Goal: Transaction & Acquisition: Download file/media

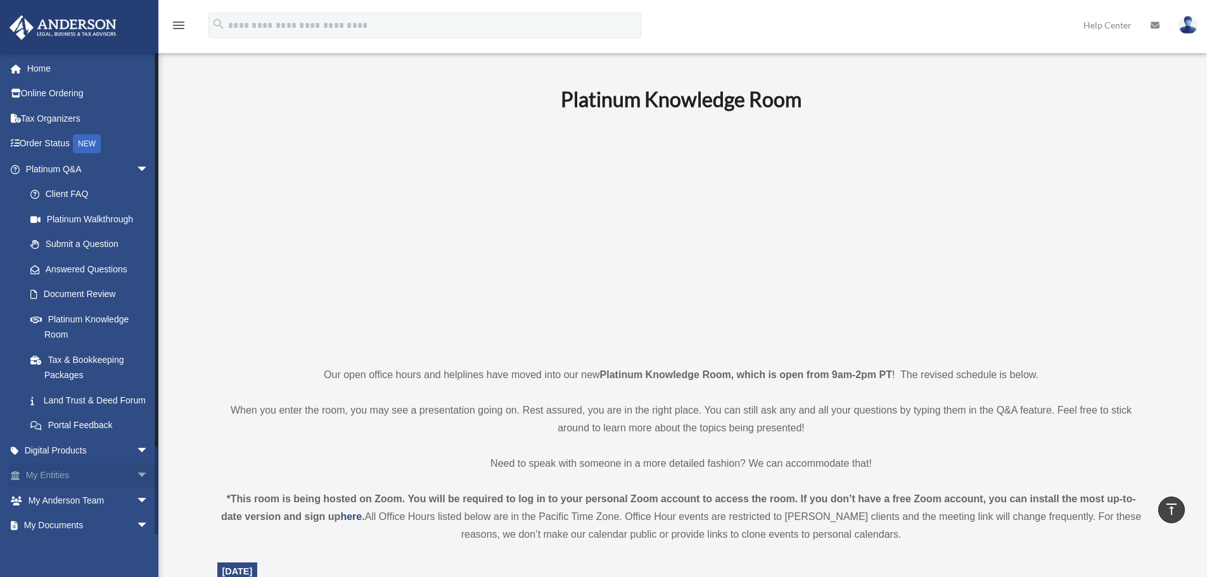
scroll to position [844, 0]
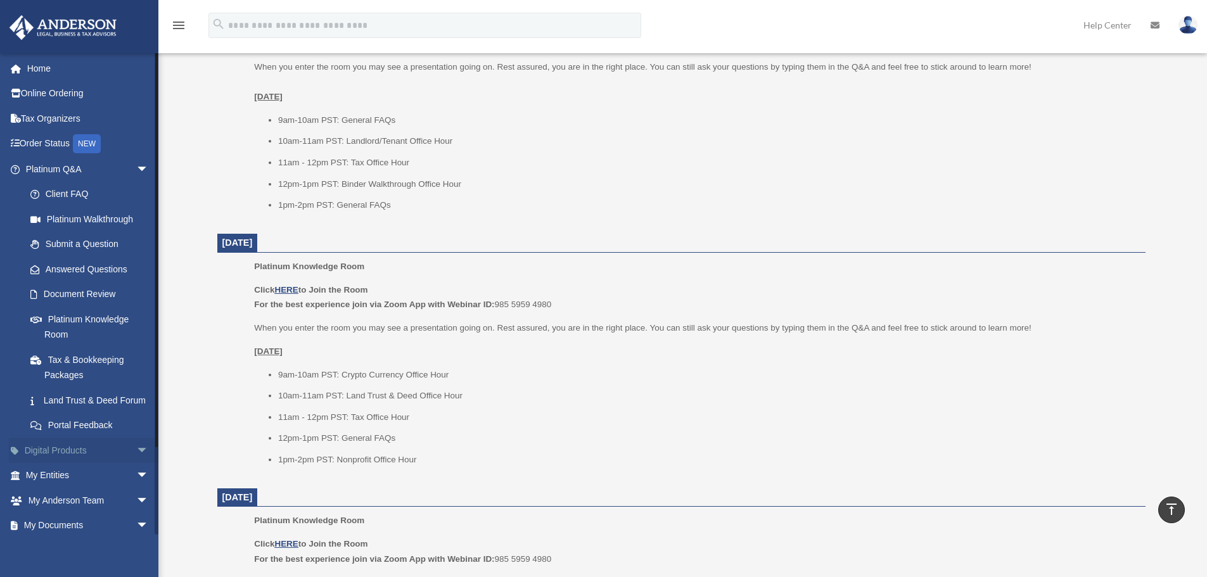
click at [136, 464] on span "arrow_drop_down" at bounding box center [148, 451] width 25 height 26
click at [136, 464] on span "arrow_drop_up" at bounding box center [148, 451] width 25 height 26
click at [136, 464] on span "arrow_drop_down" at bounding box center [148, 451] width 25 height 26
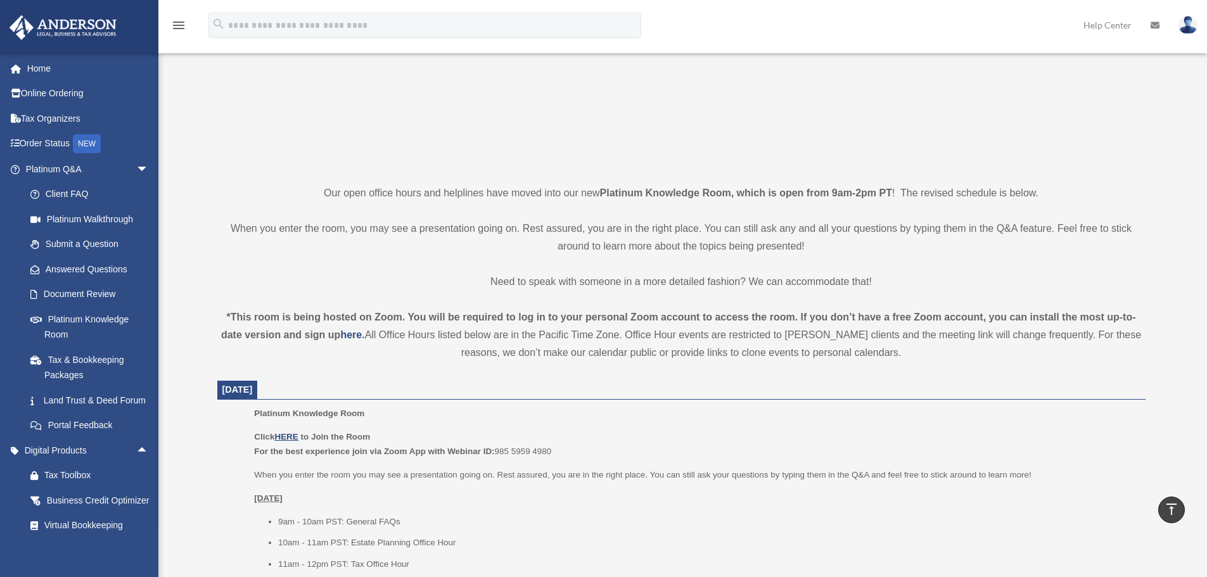
scroll to position [0, 0]
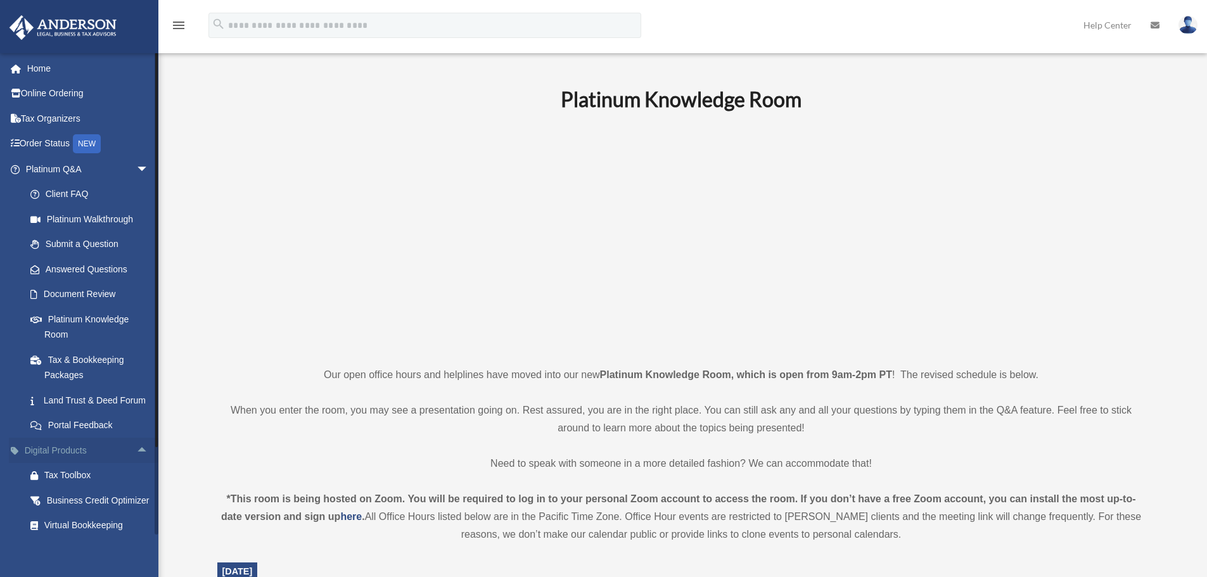
click at [136, 463] on span "arrow_drop_up" at bounding box center [148, 451] width 25 height 26
click at [136, 489] on span "arrow_drop_down" at bounding box center [148, 476] width 25 height 26
click at [60, 513] on link "Overview" at bounding box center [93, 500] width 150 height 25
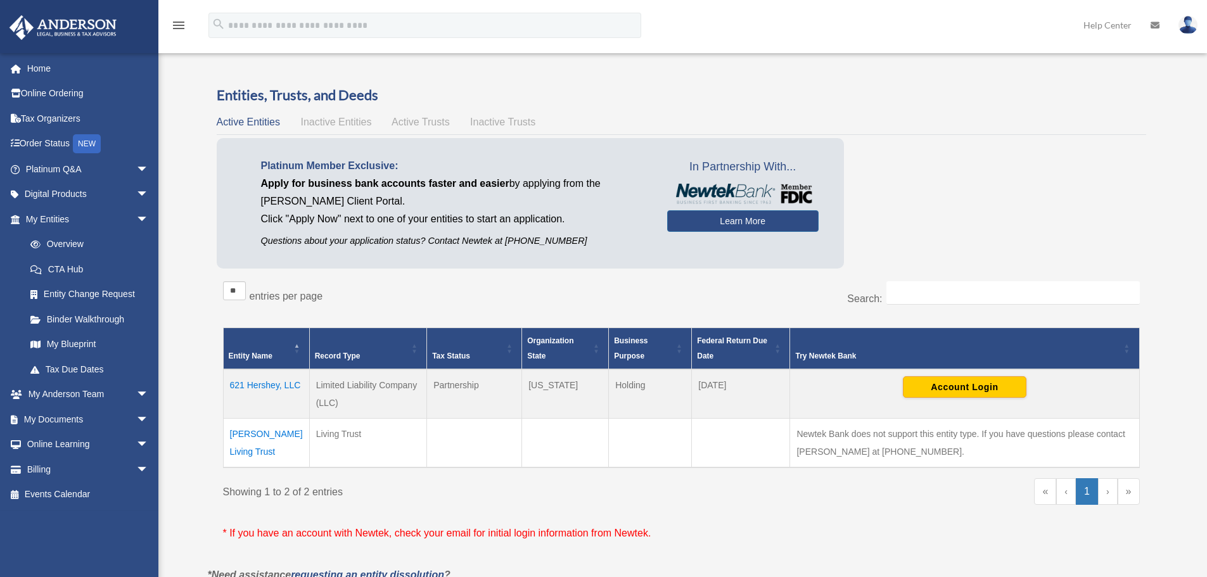
click at [250, 386] on td "621 Hershey, LLC" at bounding box center [266, 393] width 86 height 49
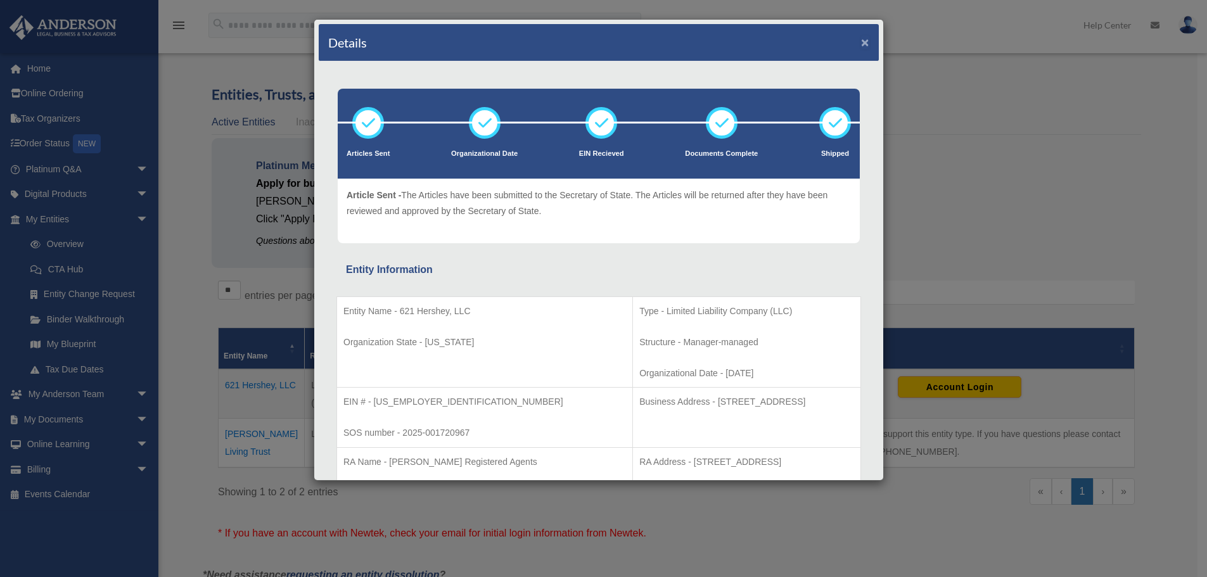
click at [861, 41] on button "×" at bounding box center [865, 41] width 8 height 13
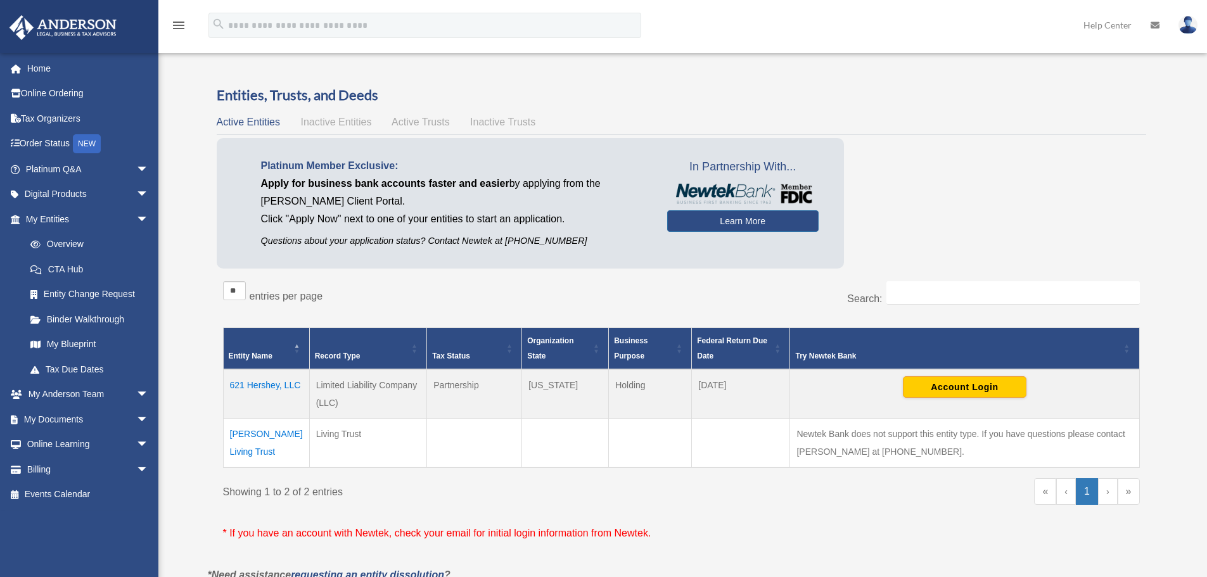
click at [421, 122] on span "Active Trusts" at bounding box center [420, 122] width 58 height 11
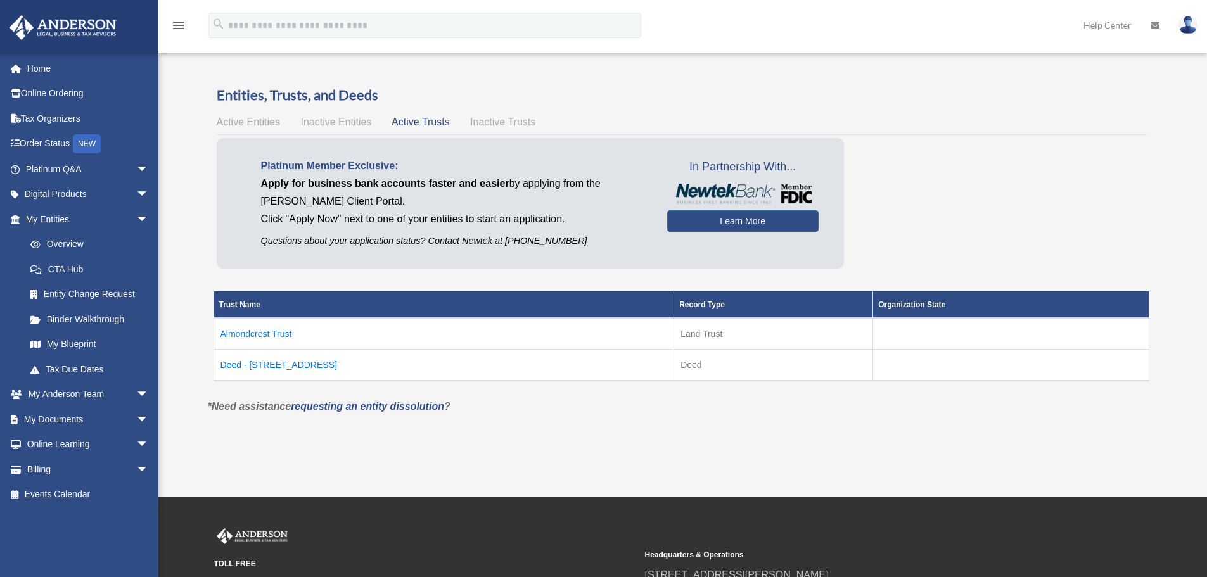
click at [285, 364] on td "Deed - [STREET_ADDRESS]" at bounding box center [443, 365] width 460 height 32
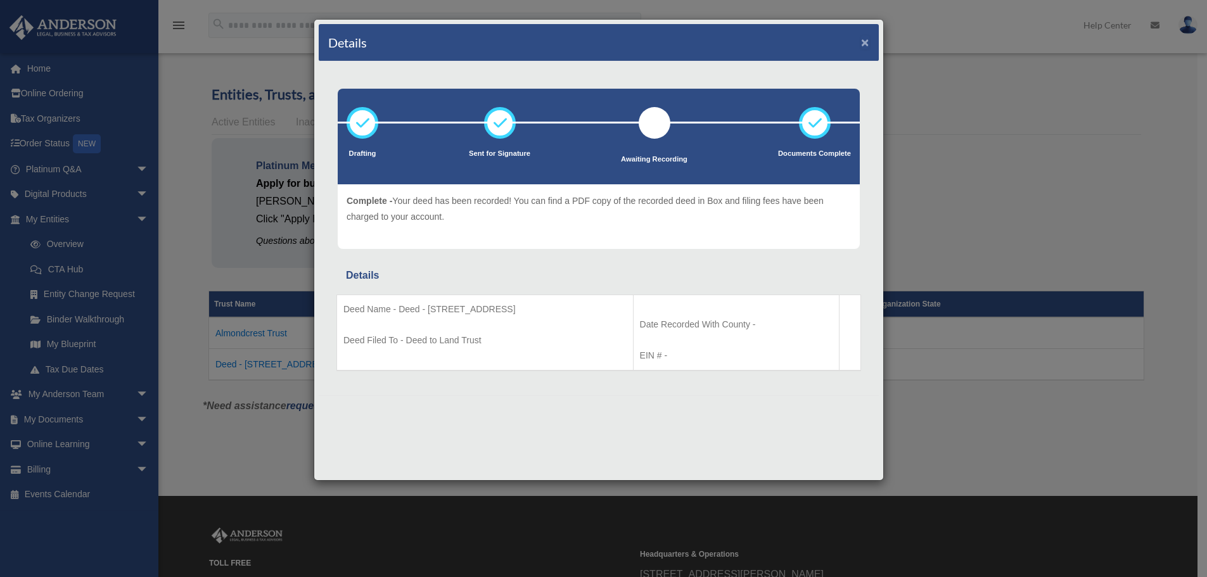
click at [867, 38] on button "×" at bounding box center [865, 41] width 8 height 13
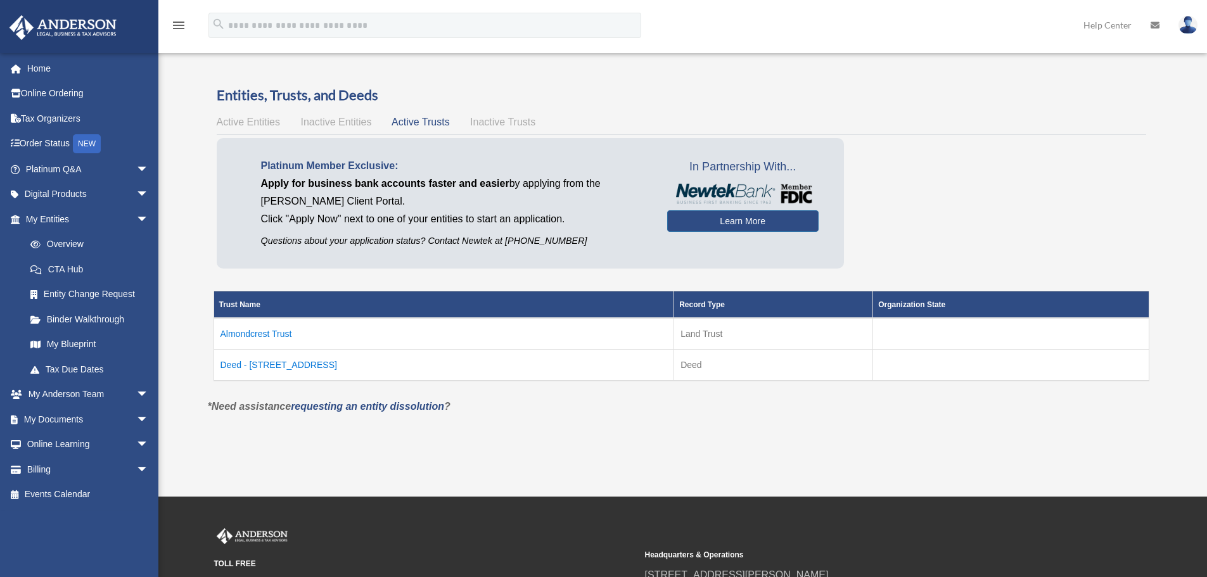
click at [251, 331] on td "Almondcrest Trust" at bounding box center [443, 334] width 460 height 32
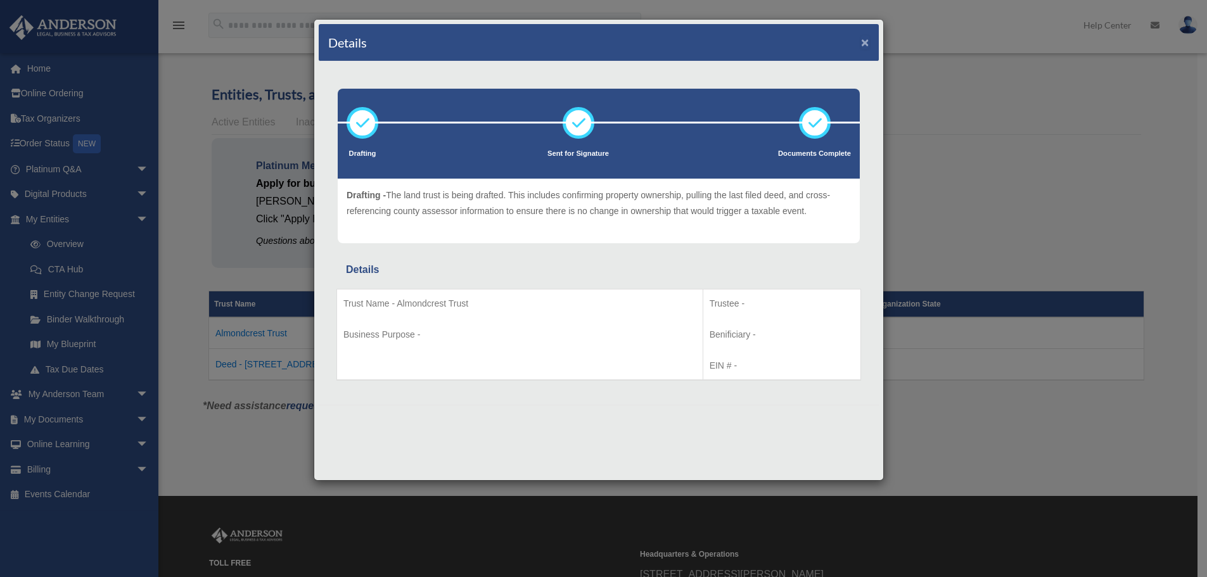
click at [866, 39] on button "×" at bounding box center [865, 41] width 8 height 13
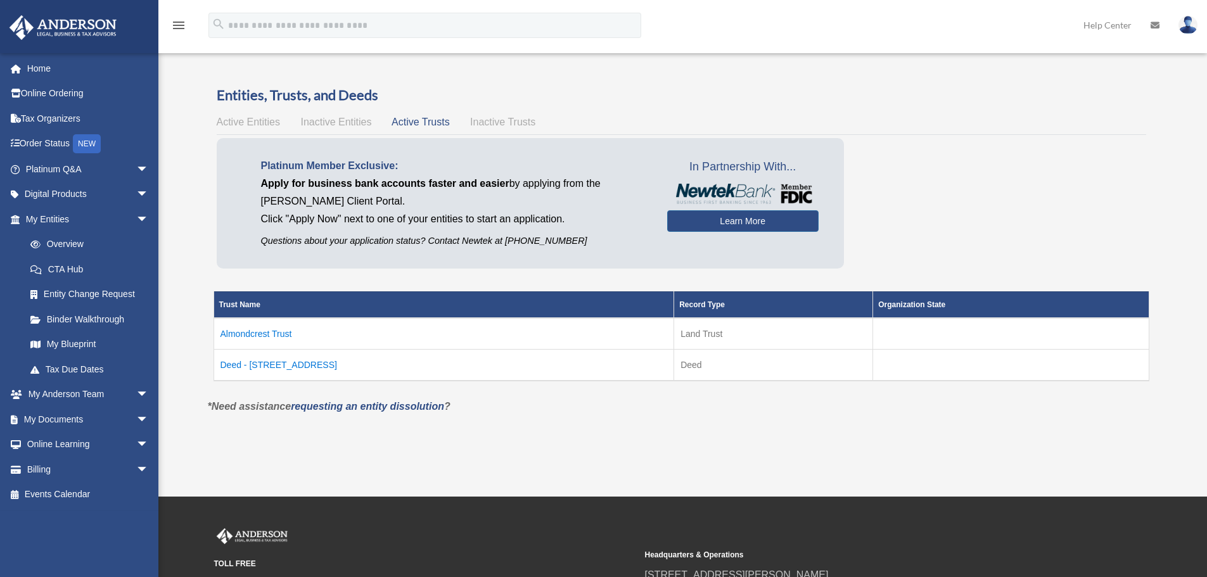
click at [507, 120] on span "Inactive Trusts" at bounding box center [502, 122] width 65 height 11
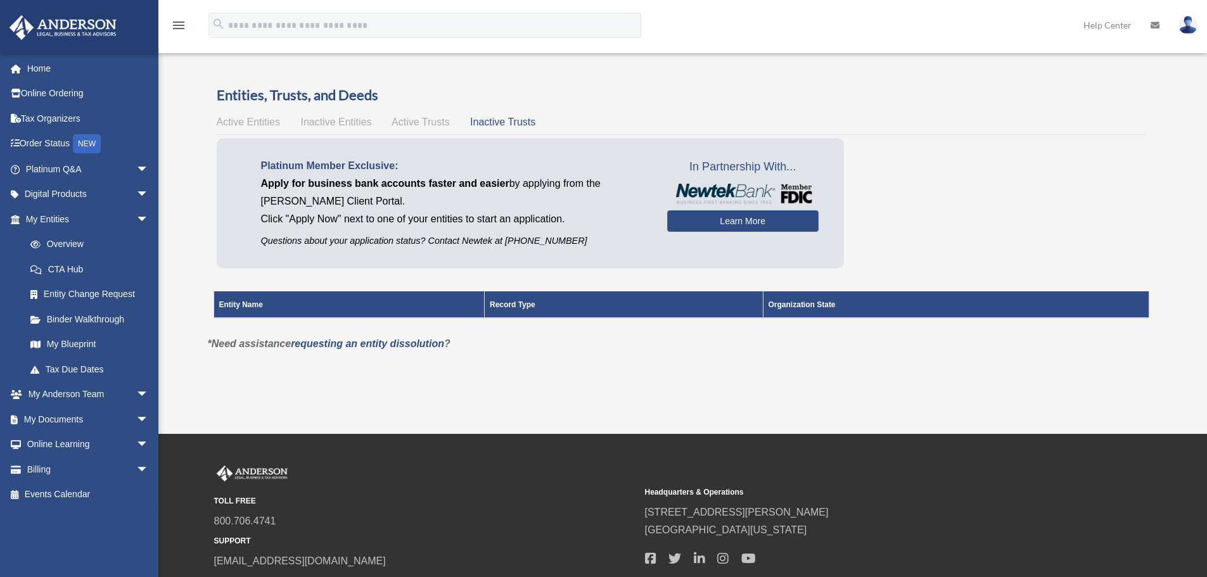
click at [422, 118] on span "Active Trusts" at bounding box center [420, 122] width 58 height 11
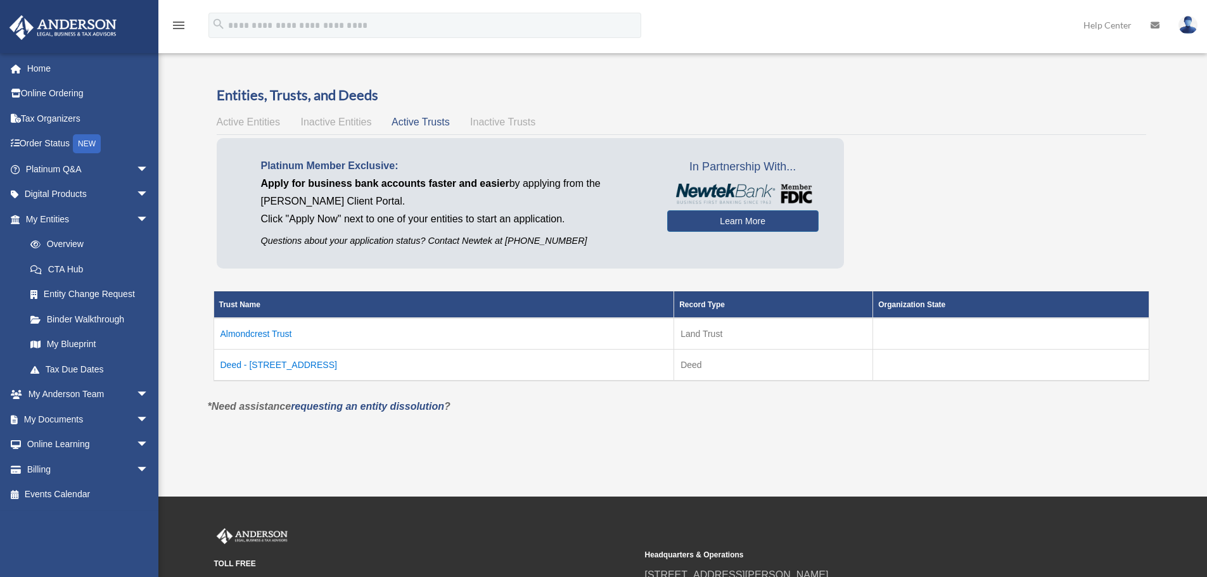
click at [330, 120] on span "Inactive Entities" at bounding box center [335, 122] width 71 height 11
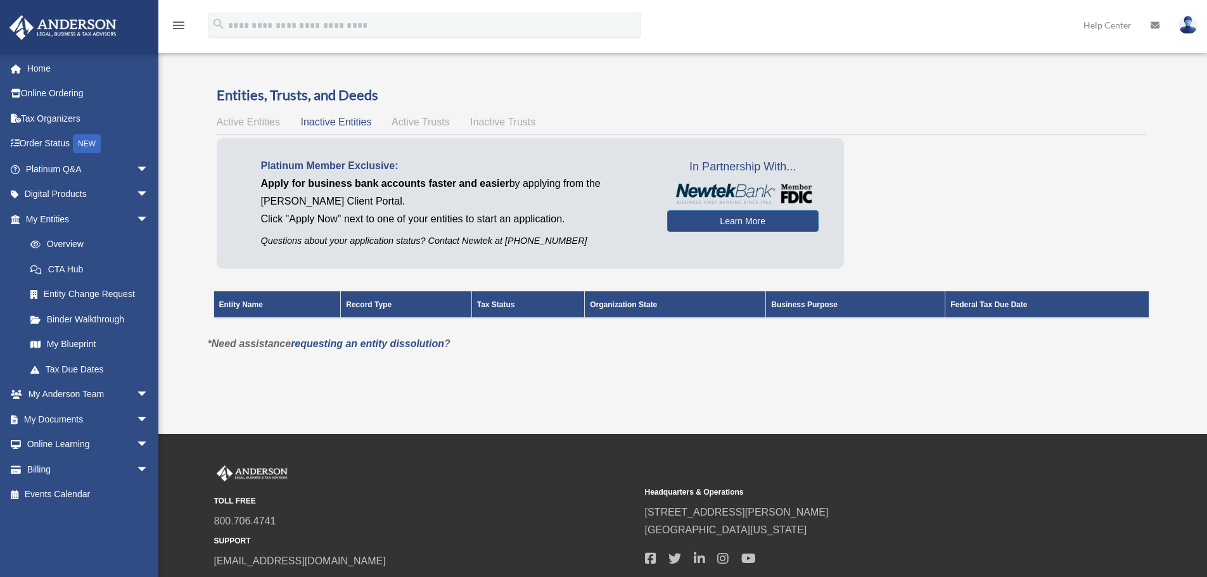
click at [243, 117] on span "Active Entities" at bounding box center [248, 122] width 63 height 11
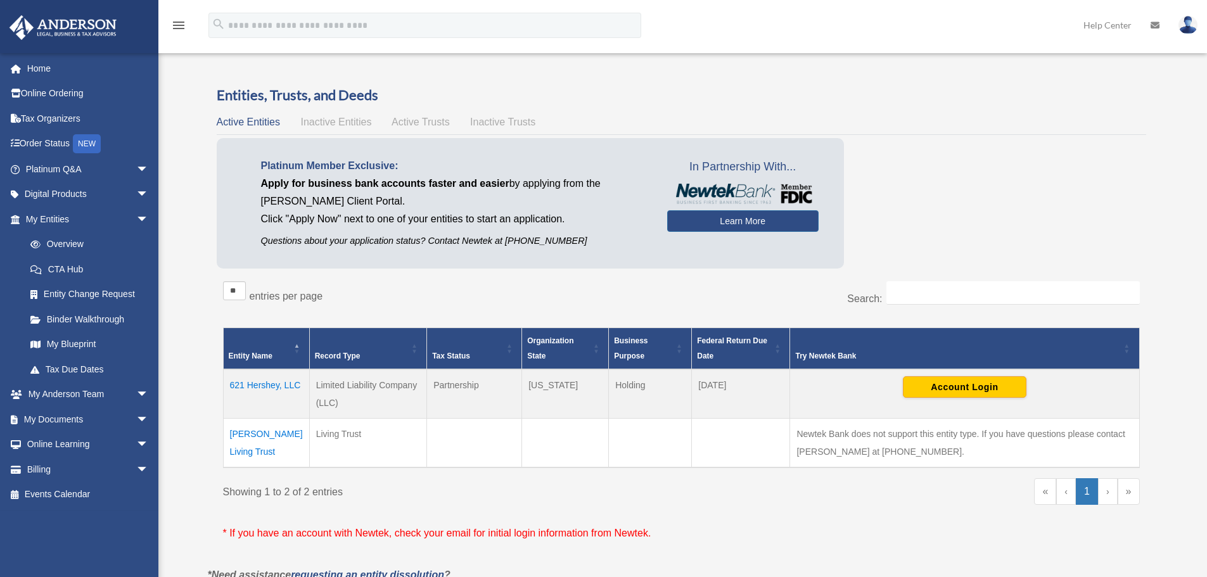
click at [248, 430] on td "[PERSON_NAME] Living Trust" at bounding box center [266, 443] width 86 height 49
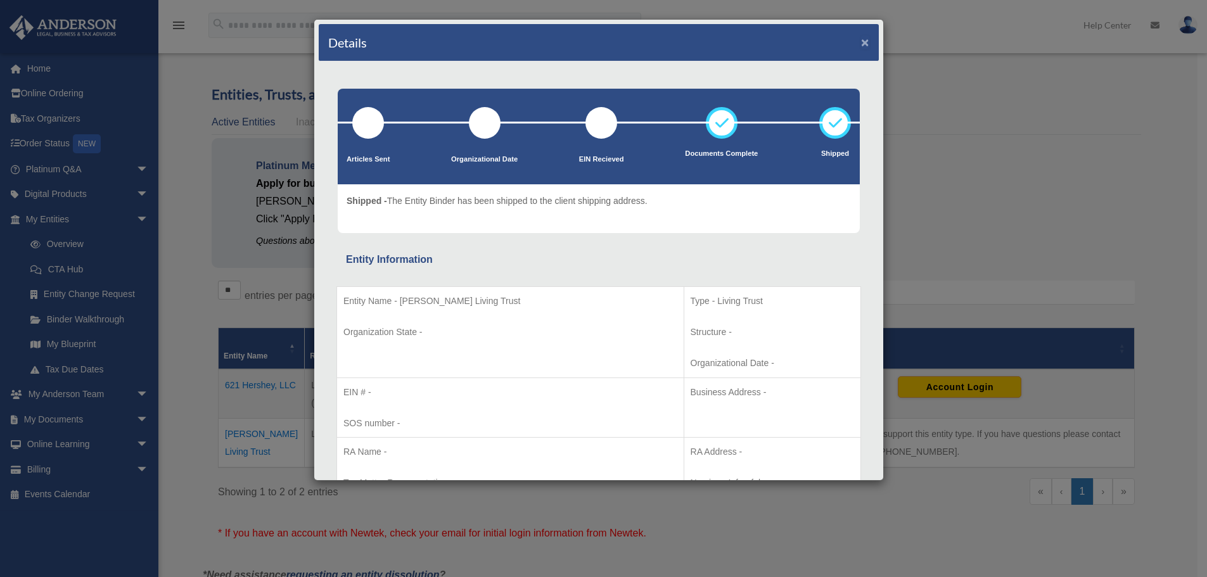
click at [861, 39] on button "×" at bounding box center [865, 41] width 8 height 13
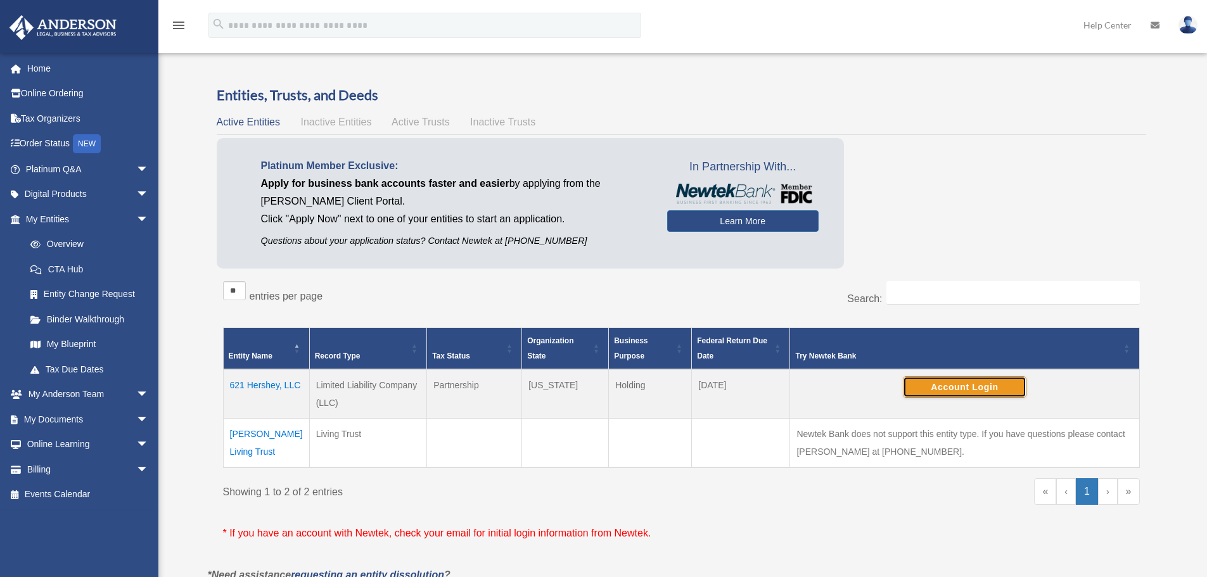
click at [965, 388] on button "Account Login" at bounding box center [965, 387] width 124 height 22
click at [65, 268] on link "CTA Hub" at bounding box center [93, 269] width 150 height 25
click at [177, 25] on icon "menu" at bounding box center [178, 25] width 15 height 15
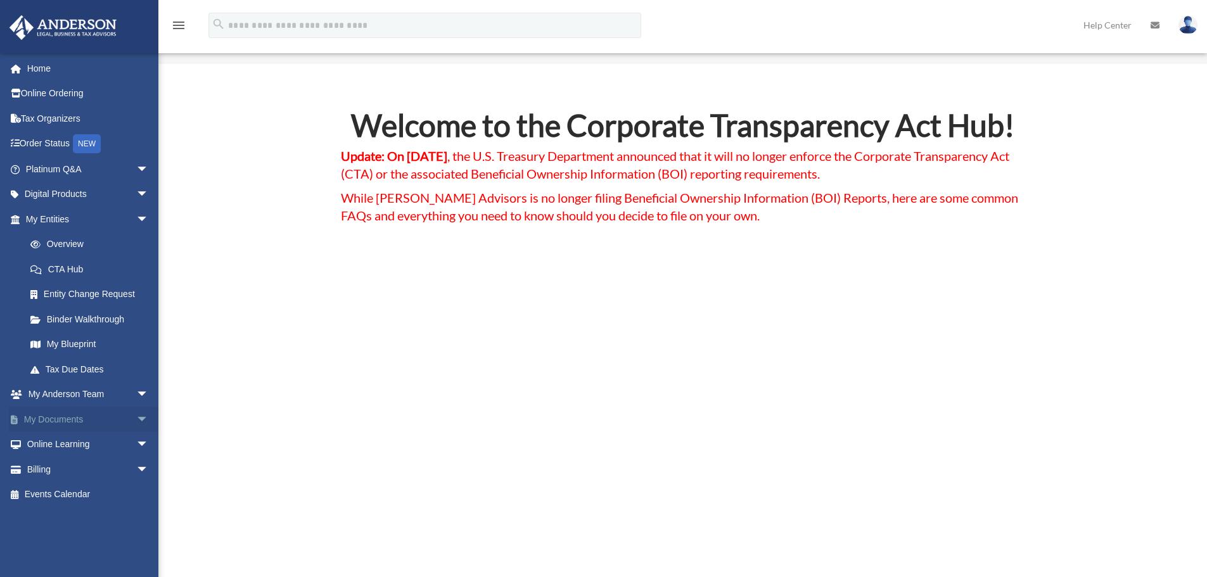
click at [136, 415] on span "arrow_drop_down" at bounding box center [148, 420] width 25 height 26
click at [56, 444] on link "Box" at bounding box center [93, 444] width 150 height 25
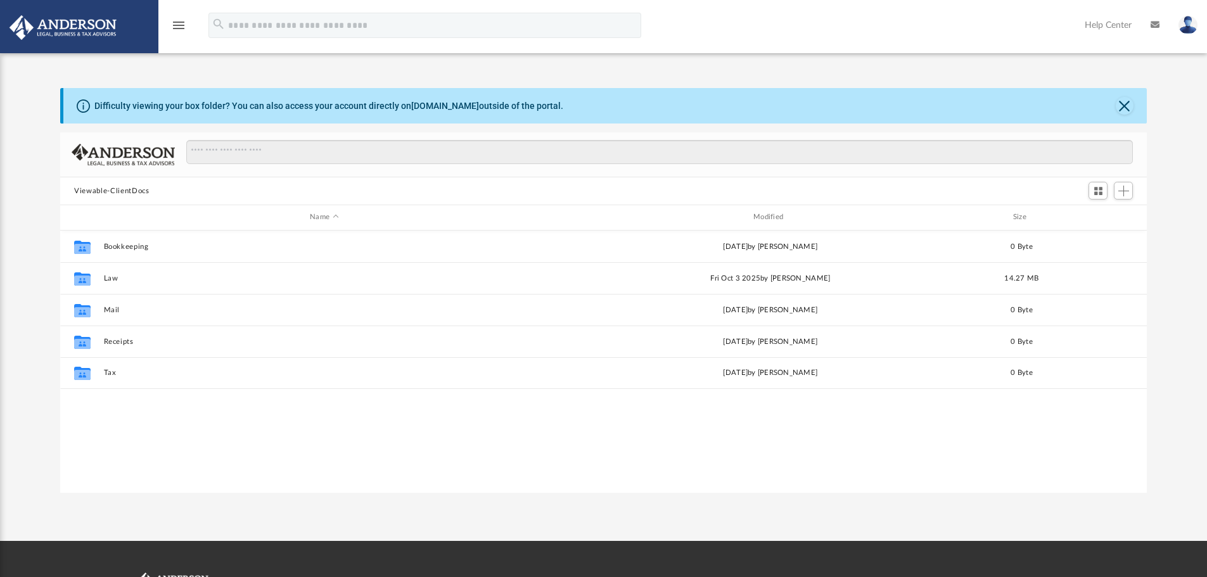
scroll to position [279, 1076]
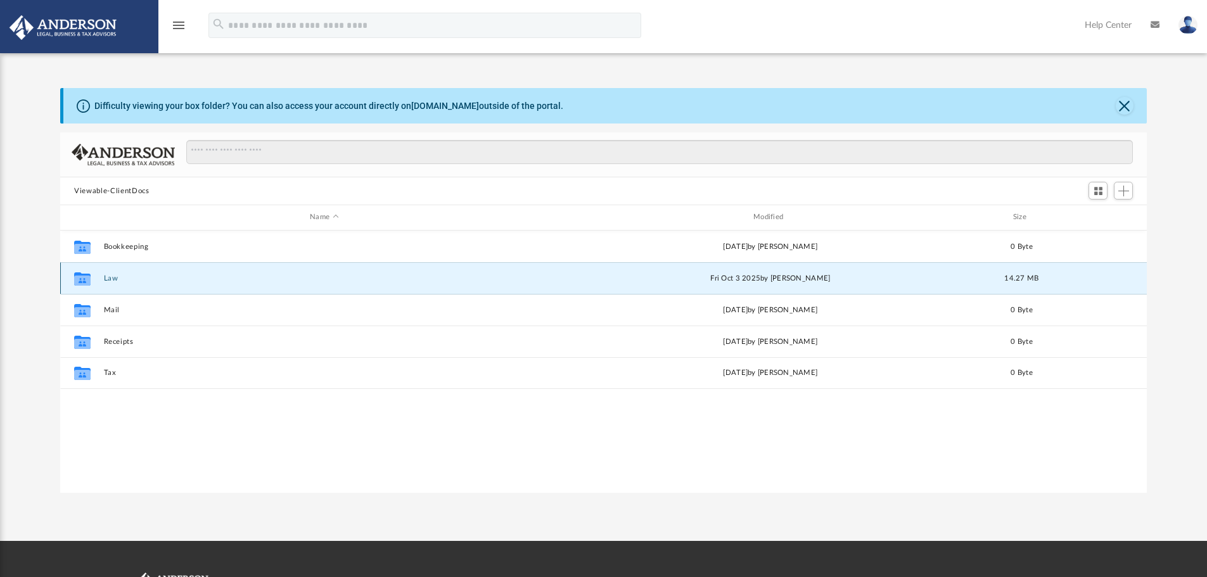
click at [108, 279] on button "Law" at bounding box center [324, 278] width 441 height 8
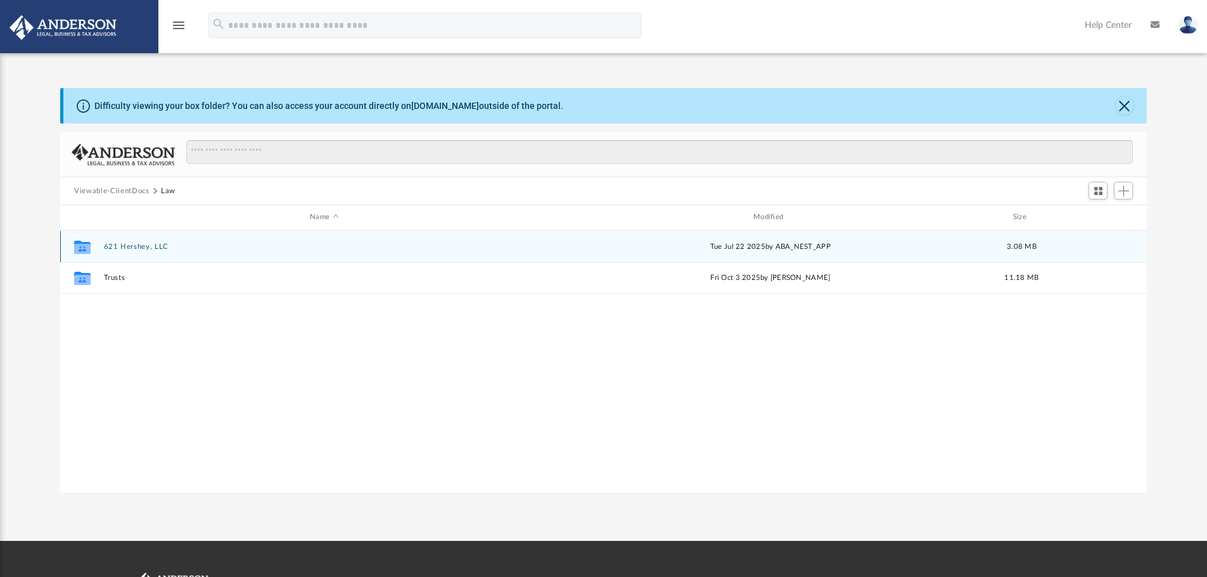
click at [115, 244] on button "621 Hershey, LLC" at bounding box center [324, 247] width 441 height 8
click at [115, 244] on button "Initial Docs" at bounding box center [324, 247] width 441 height 8
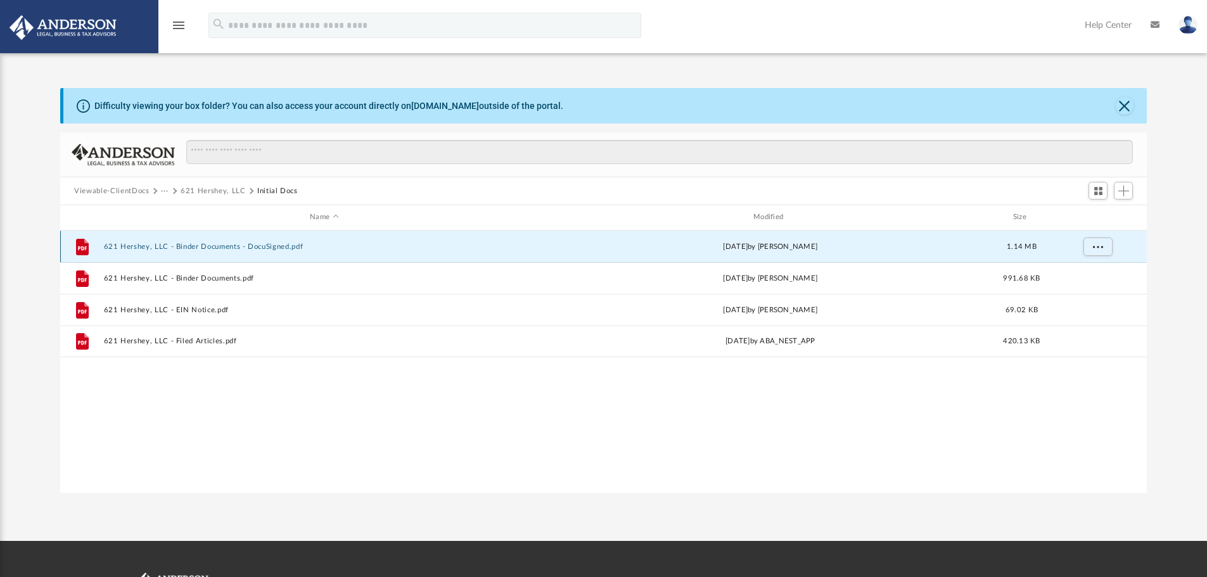
click at [115, 244] on button "621 Hershey, LLC - Binder Documents - DocuSigned.pdf" at bounding box center [324, 247] width 441 height 8
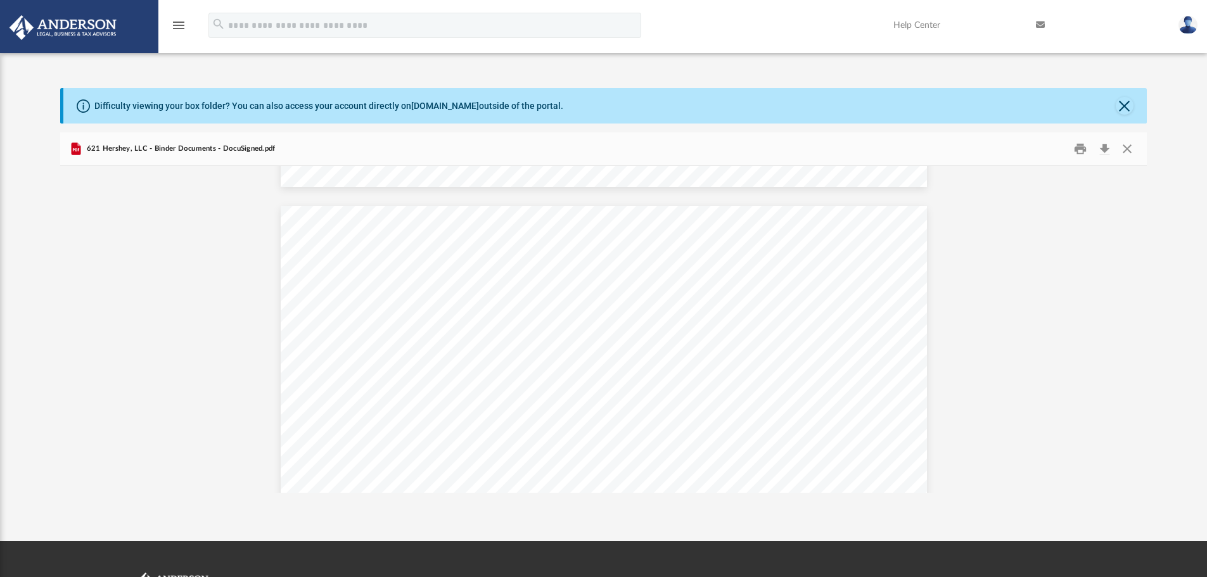
scroll to position [6123, 0]
click at [1126, 148] on button "Close" at bounding box center [1126, 149] width 23 height 20
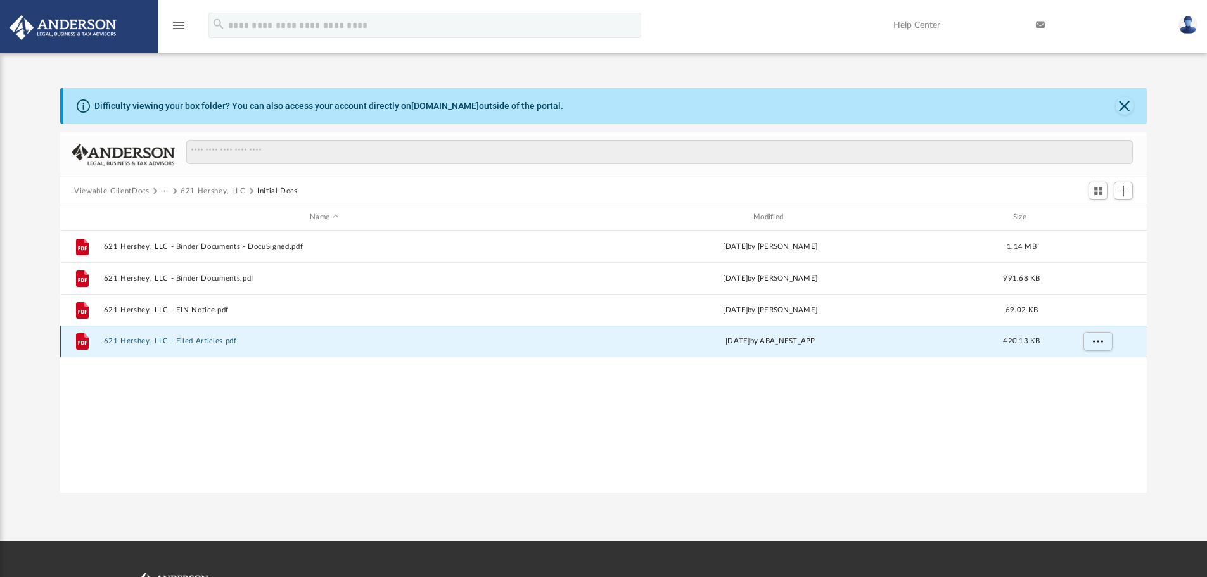
click at [145, 337] on button "621 Hershey, LLC - Filed Articles.pdf" at bounding box center [324, 341] width 441 height 8
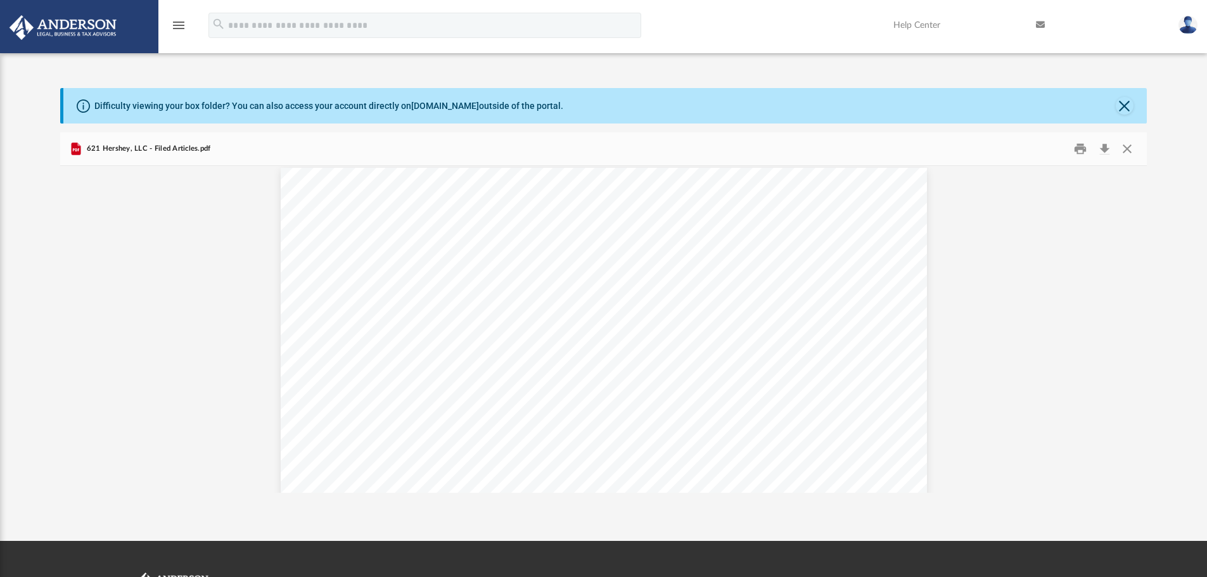
scroll to position [0, 0]
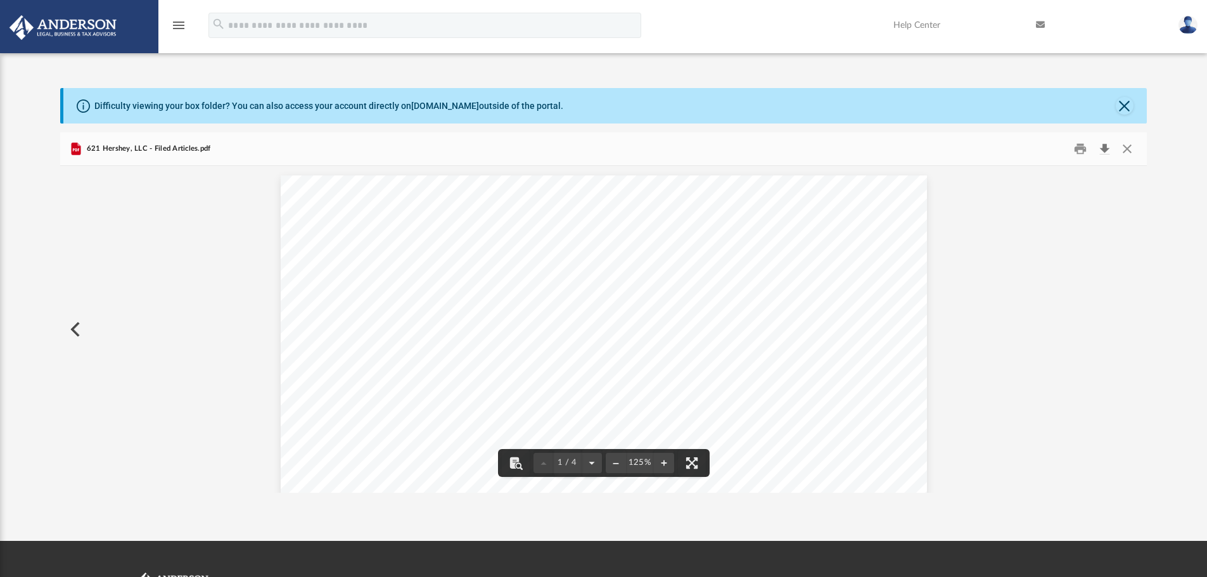
click at [1103, 144] on button "Download" at bounding box center [1104, 149] width 23 height 20
